Goal: Information Seeking & Learning: Learn about a topic

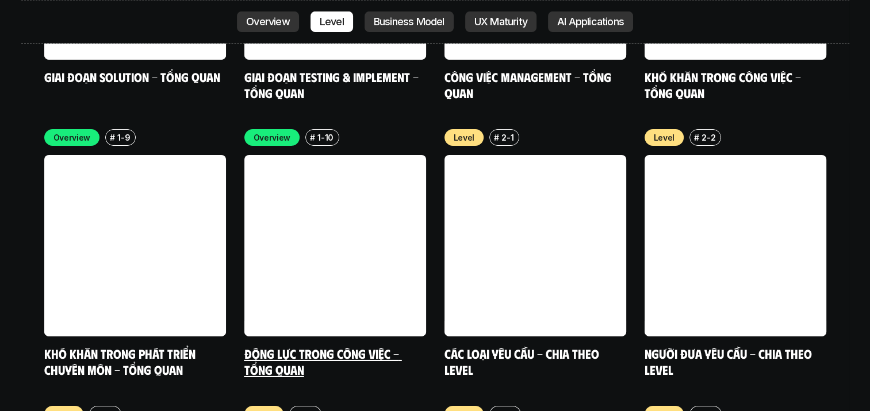
scroll to position [3908, 0]
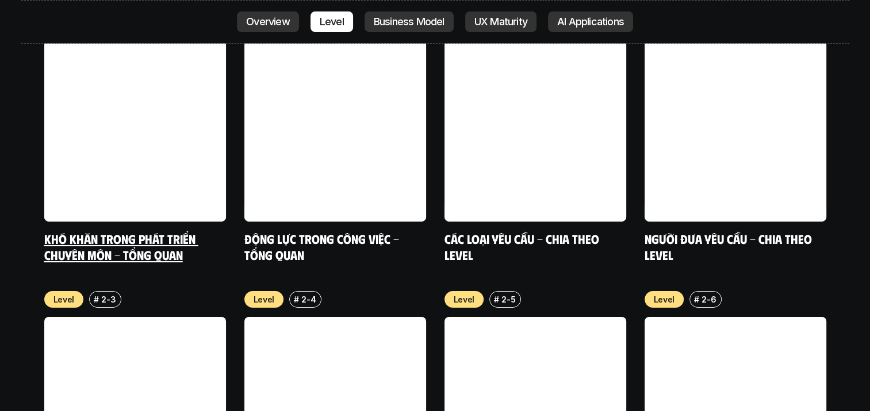
click at [122, 231] on link "Khó khăn trong phát triển chuyên môn - Tổng quan" at bounding box center [121, 247] width 154 height 32
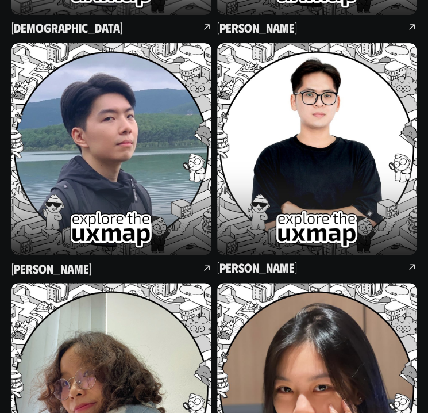
scroll to position [24764, 0]
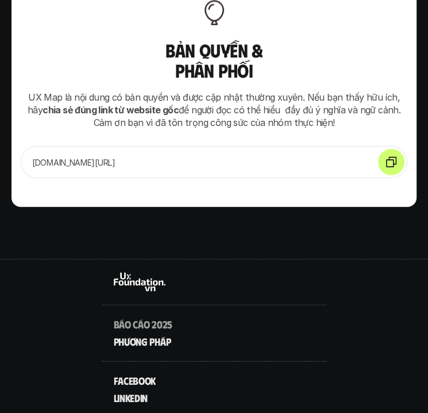
click at [147, 272] on use at bounding box center [140, 281] width 52 height 19
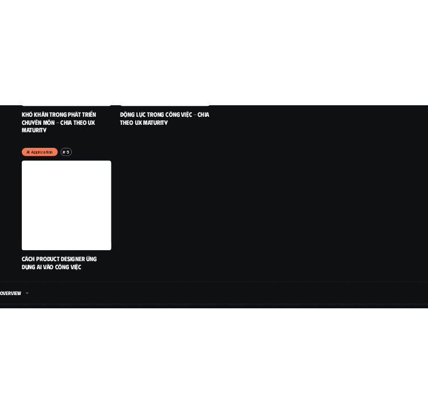
scroll to position [6041, 0]
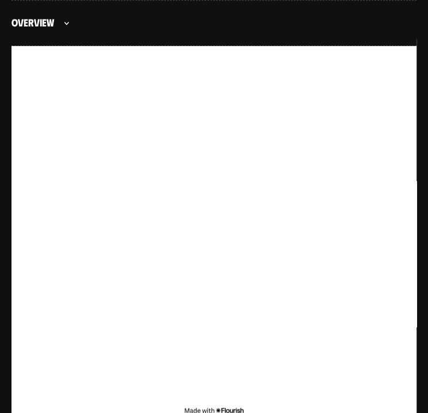
scroll to position [4662, 0]
